Goal: Check status

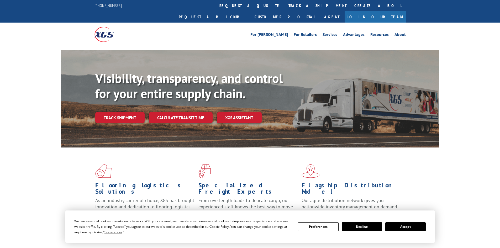
click at [135, 112] on div "Visibility, transparency, and control for your entire supply chain. Track shipm…" at bounding box center [267, 107] width 344 height 73
click at [130, 112] on link "Track shipment" at bounding box center [119, 117] width 49 height 11
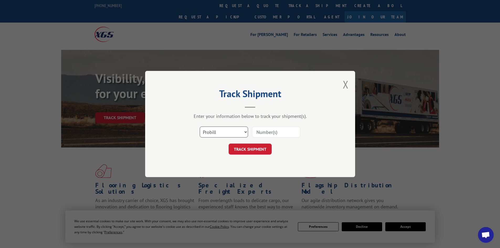
click at [214, 134] on select "Select category... Probill BOL PO" at bounding box center [224, 131] width 48 height 11
select select "bol"
click at [200, 126] on select "Select category... Probill BOL PO" at bounding box center [224, 131] width 48 height 11
click at [275, 129] on input at bounding box center [276, 131] width 48 height 11
paste input "CP-030830"
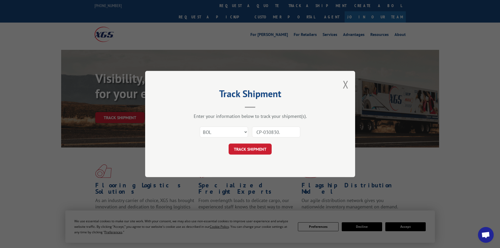
type input "CP-030830.A"
click button "TRACK SHIPMENT" at bounding box center [249, 148] width 43 height 11
